Goal: Information Seeking & Learning: Check status

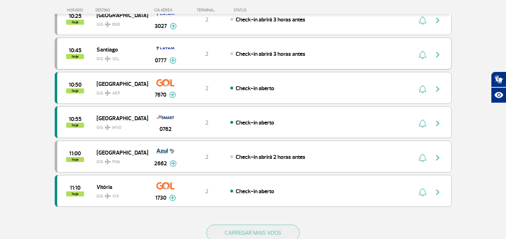
scroll to position [603, 0]
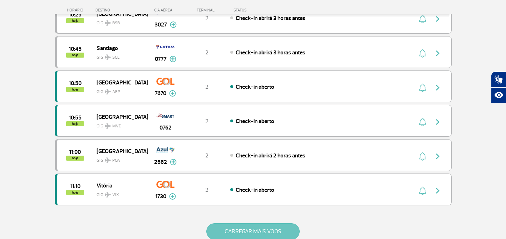
click at [239, 225] on button "CARREGAR MAIS VOOS" at bounding box center [252, 231] width 93 height 16
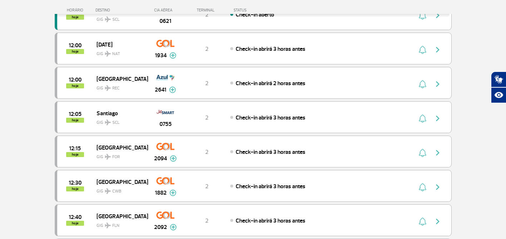
scroll to position [985, 0]
click at [384, 185] on div "Check-in abrirá 3 horas antes" at bounding box center [309, 186] width 158 height 8
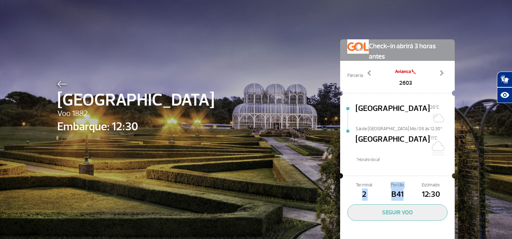
drag, startPoint x: 356, startPoint y: 176, endPoint x: 402, endPoint y: 175, distance: 45.8
click at [402, 182] on div "Terminal 2 Portão B41 Estimado 12:30" at bounding box center [397, 191] width 100 height 19
click at [403, 189] on span "B41" at bounding box center [396, 195] width 33 height 12
drag, startPoint x: 402, startPoint y: 178, endPoint x: 386, endPoint y: 179, distance: 16.1
click at [386, 189] on span "B41" at bounding box center [396, 195] width 33 height 12
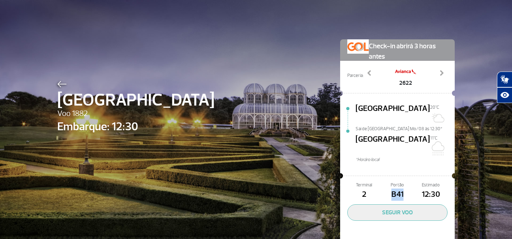
click at [398, 189] on span "B41" at bounding box center [396, 195] width 33 height 12
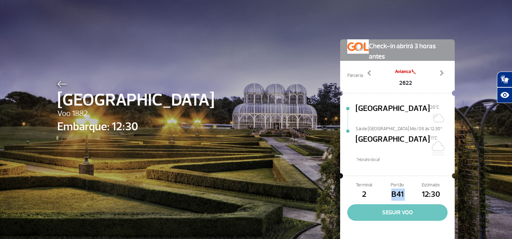
click at [402, 204] on button "SEGUIR VOO" at bounding box center [397, 212] width 100 height 16
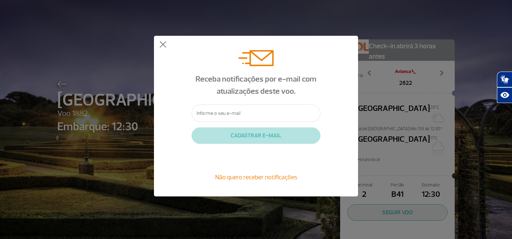
click at [252, 113] on input "text" at bounding box center [255, 113] width 129 height 18
type input "[EMAIL_ADDRESS][DOMAIN_NAME]"
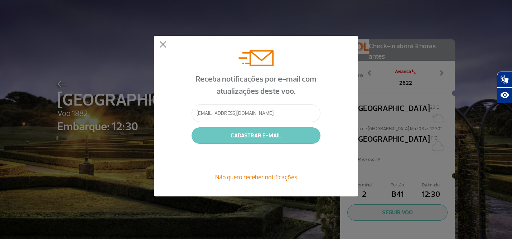
click at [253, 140] on button "CADASTRAR E-MAIL" at bounding box center [255, 135] width 129 height 16
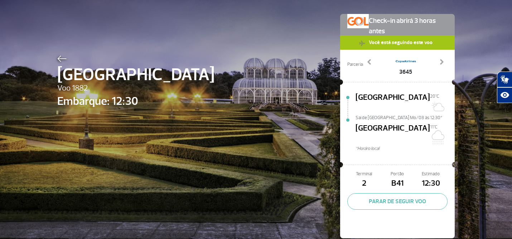
scroll to position [26, 0]
click at [442, 62] on link "Next" at bounding box center [441, 67] width 13 height 18
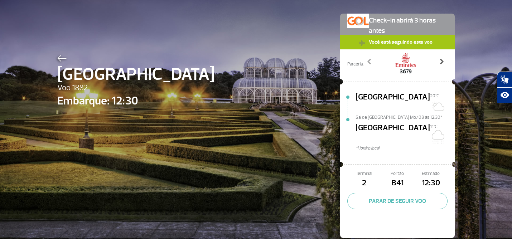
click at [442, 62] on link "Next" at bounding box center [441, 67] width 13 height 18
drag, startPoint x: 382, startPoint y: 164, endPoint x: 430, endPoint y: 164, distance: 48.0
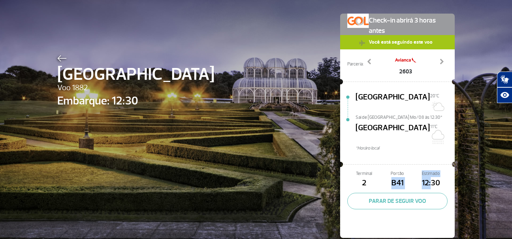
click at [431, 170] on div "Terminal 2 Portão B41 Estimado 12:30" at bounding box center [397, 179] width 100 height 19
click at [430, 177] on span "12:30" at bounding box center [430, 183] width 33 height 12
